Goal: Obtain resource: Download file/media

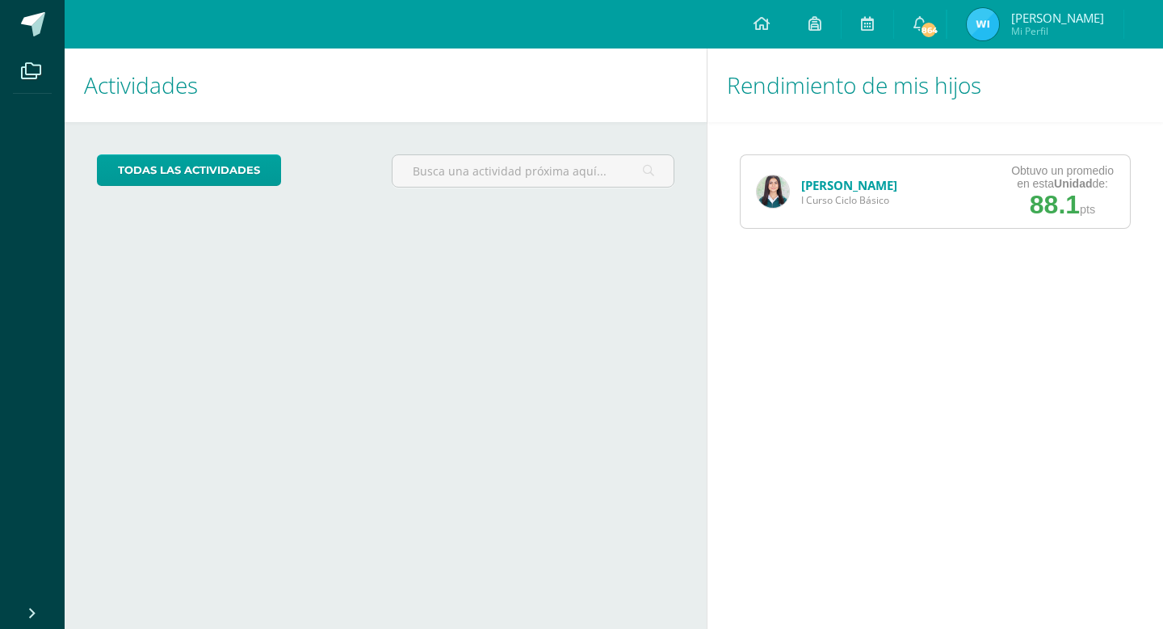
click at [830, 184] on link "[PERSON_NAME]" at bounding box center [849, 185] width 96 height 16
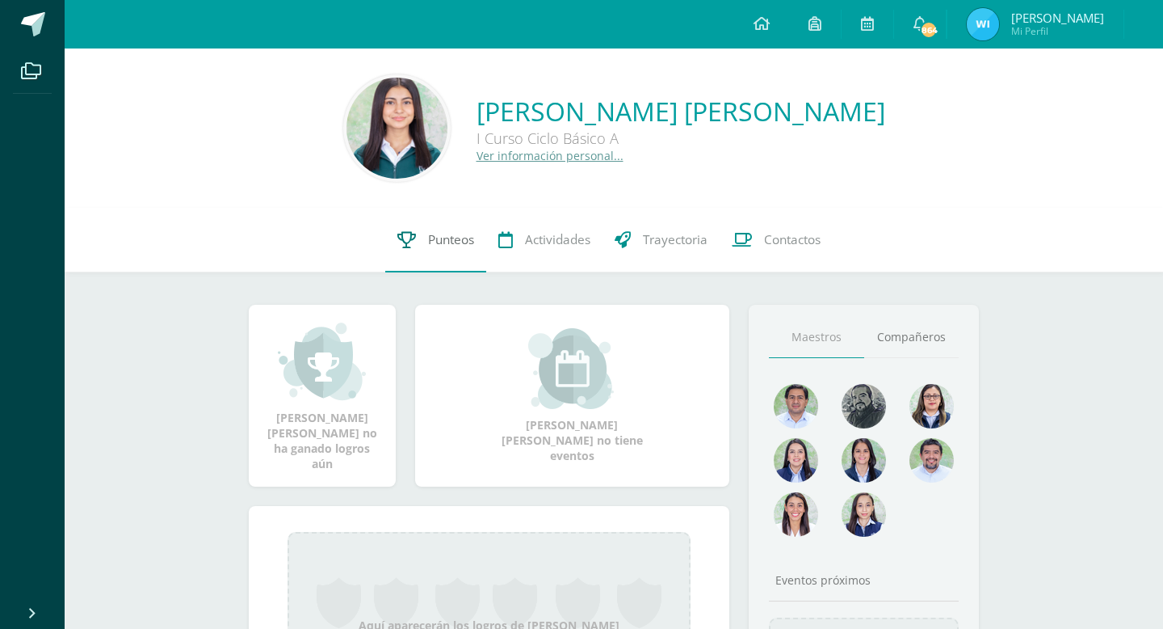
click at [444, 238] on span "Punteos" at bounding box center [451, 239] width 46 height 17
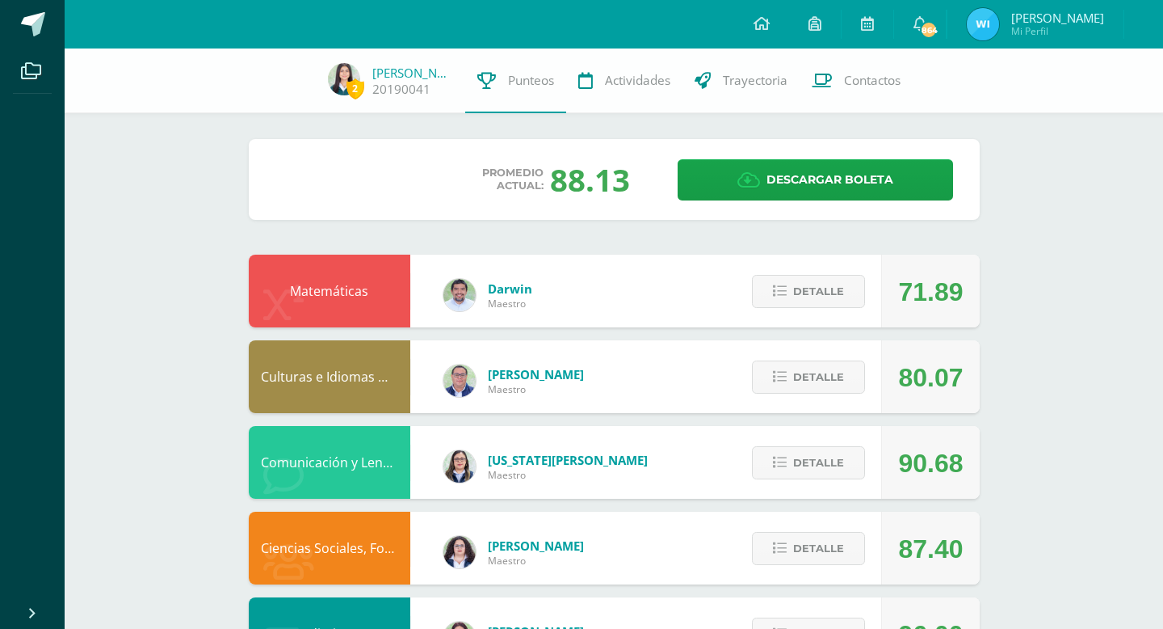
scroll to position [1, 0]
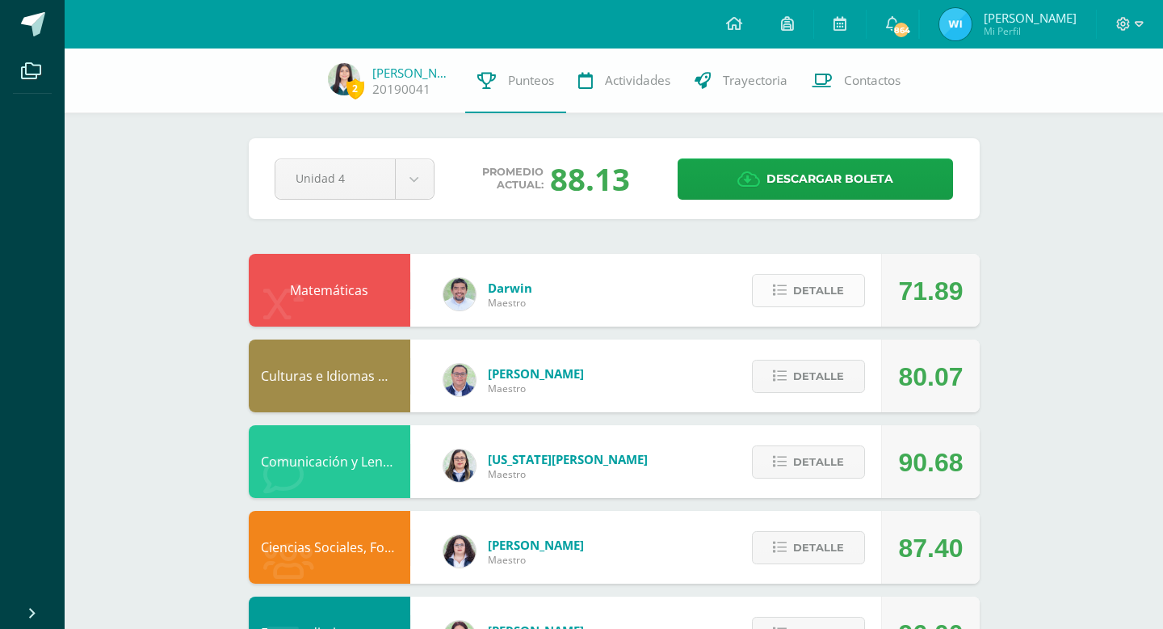
click at [779, 287] on icon at bounding box center [780, 291] width 14 height 14
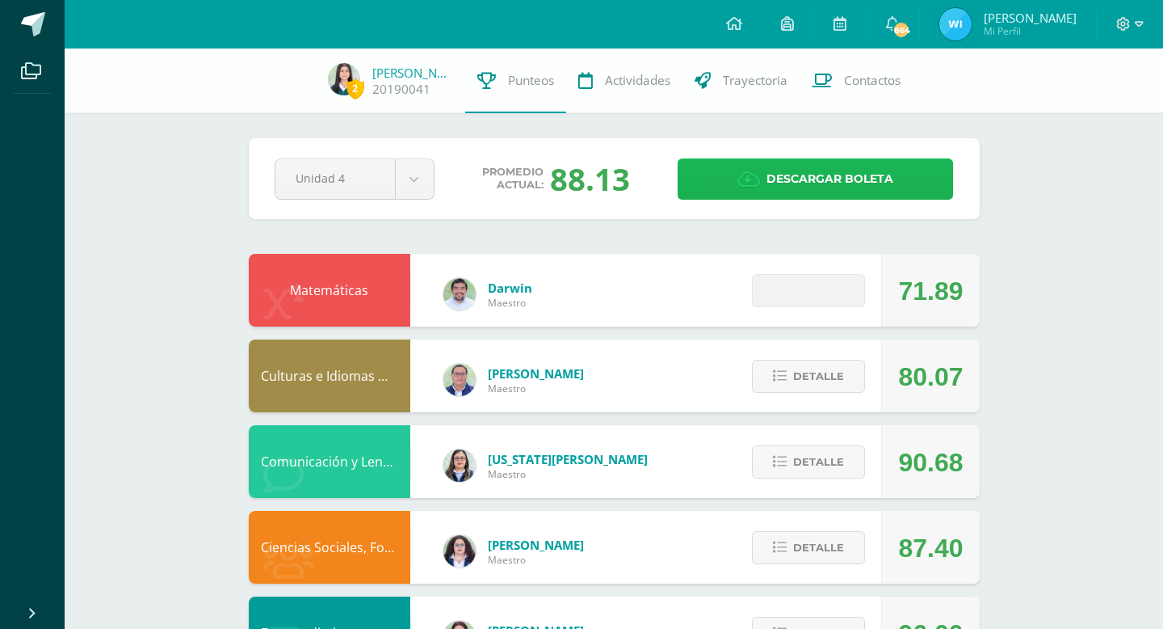
click at [771, 196] on span "Descargar boleta" at bounding box center [830, 179] width 127 height 40
